Goal: Information Seeking & Learning: Learn about a topic

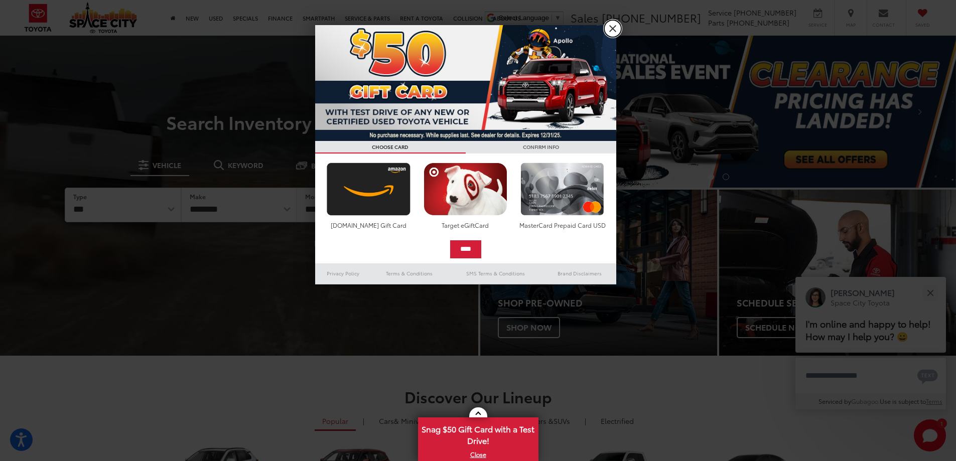
drag, startPoint x: 614, startPoint y: 26, endPoint x: 466, endPoint y: 36, distance: 147.9
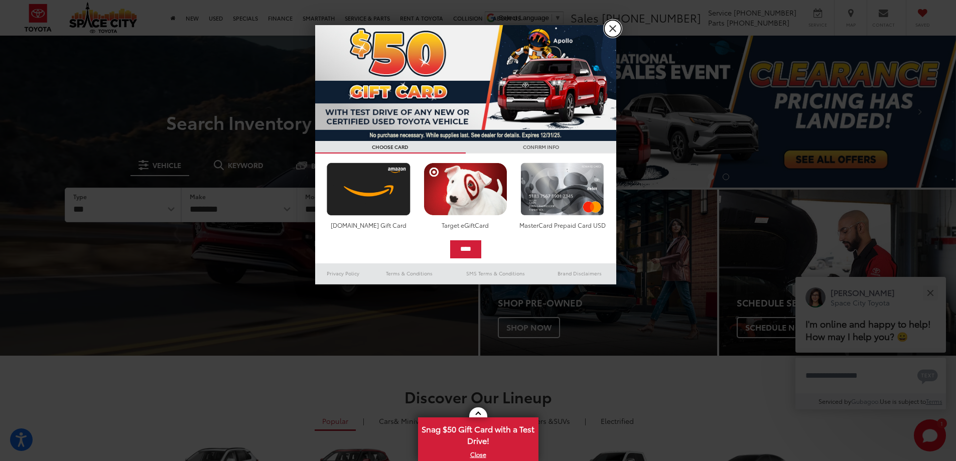
click at [613, 26] on link "X" at bounding box center [612, 28] width 17 height 17
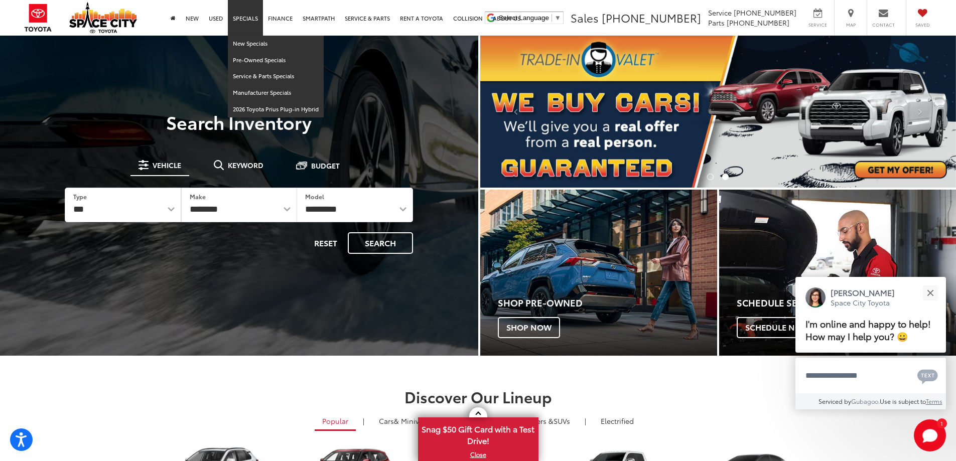
click at [240, 21] on link "Specials" at bounding box center [245, 18] width 35 height 36
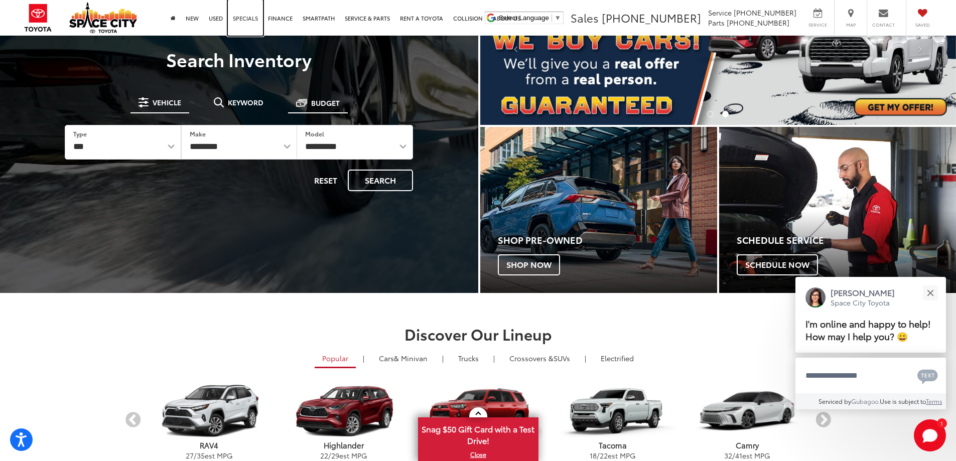
scroll to position [201, 0]
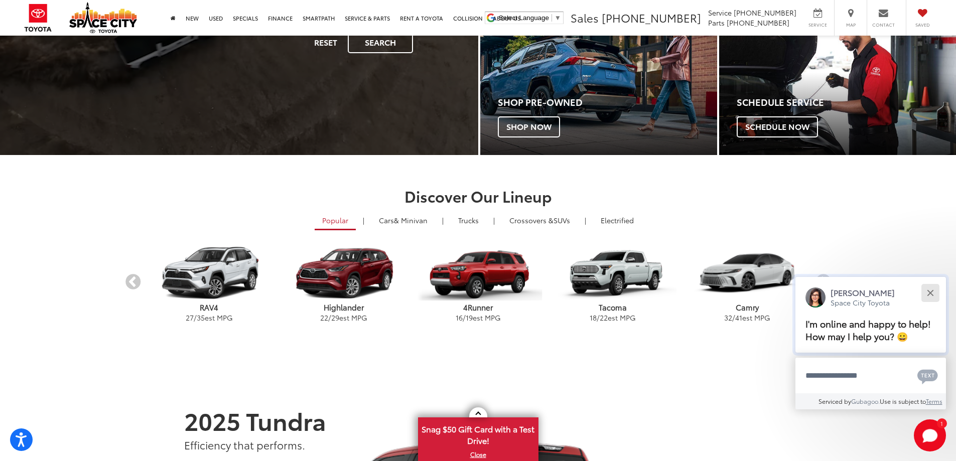
click at [932, 295] on div "Close" at bounding box center [930, 293] width 7 height 7
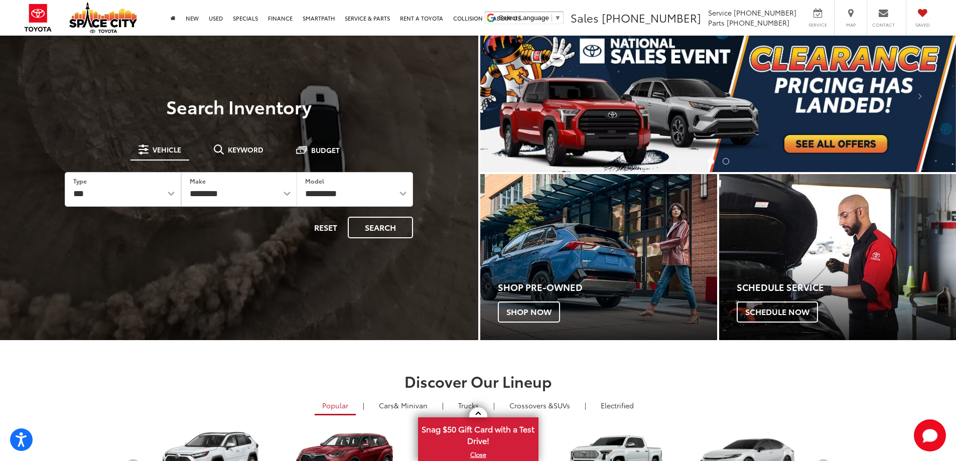
scroll to position [0, 0]
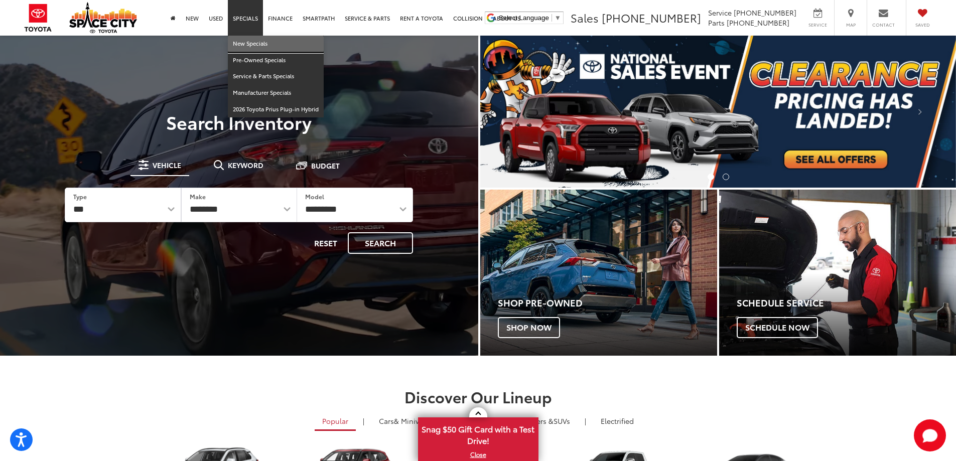
click at [256, 43] on link "New Specials" at bounding box center [276, 44] width 96 height 17
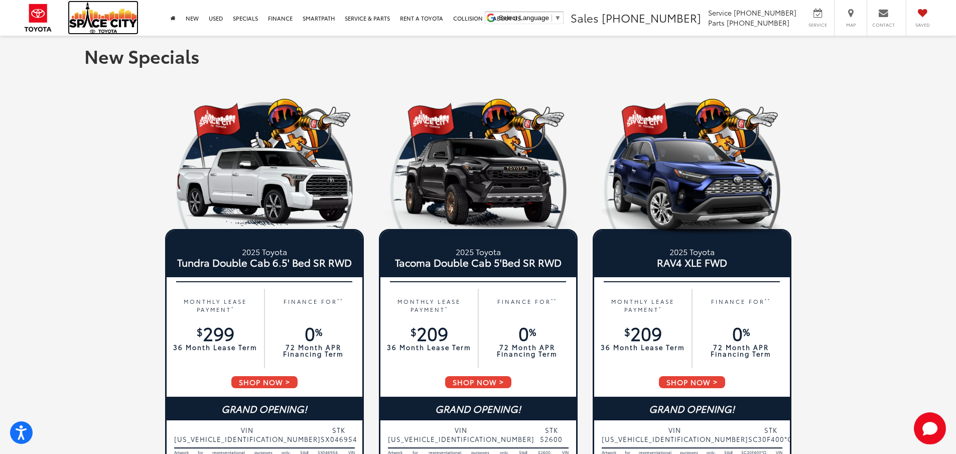
click at [102, 15] on img at bounding box center [103, 17] width 68 height 31
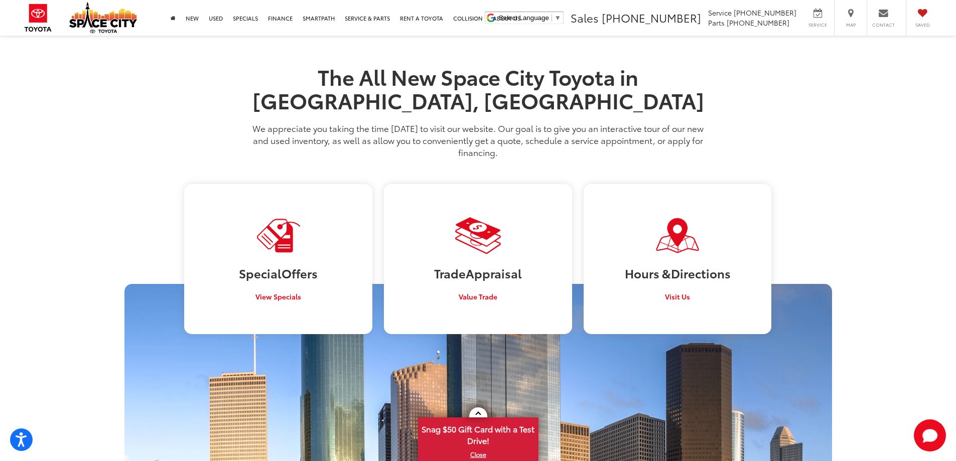
scroll to position [953, 0]
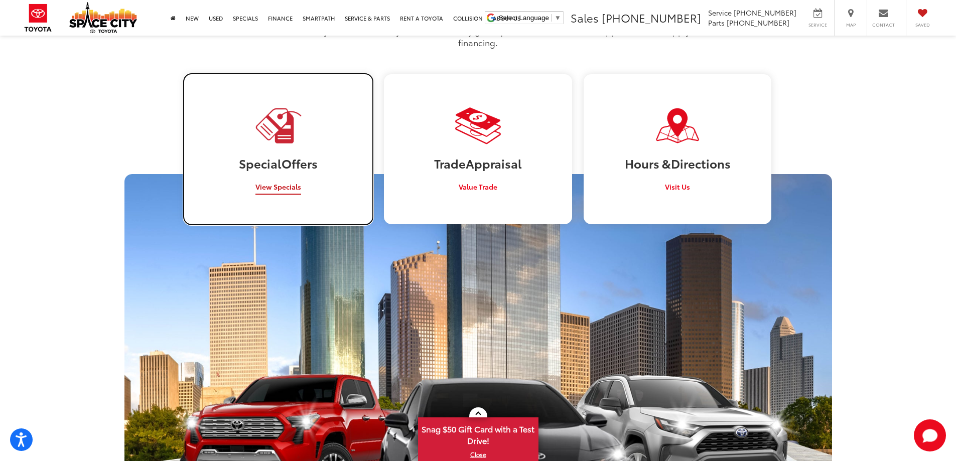
click at [288, 157] on h3 "Special Offers" at bounding box center [278, 163] width 173 height 13
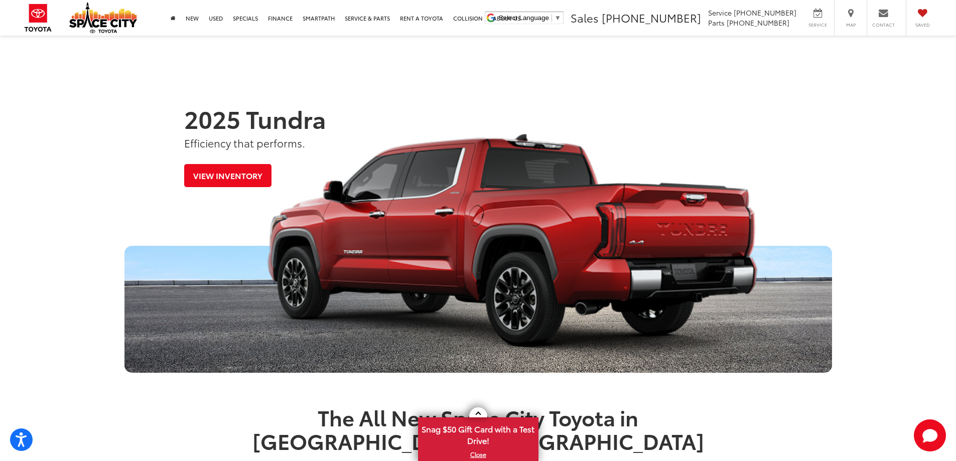
scroll to position [492, 0]
